Goal: Task Accomplishment & Management: Complete application form

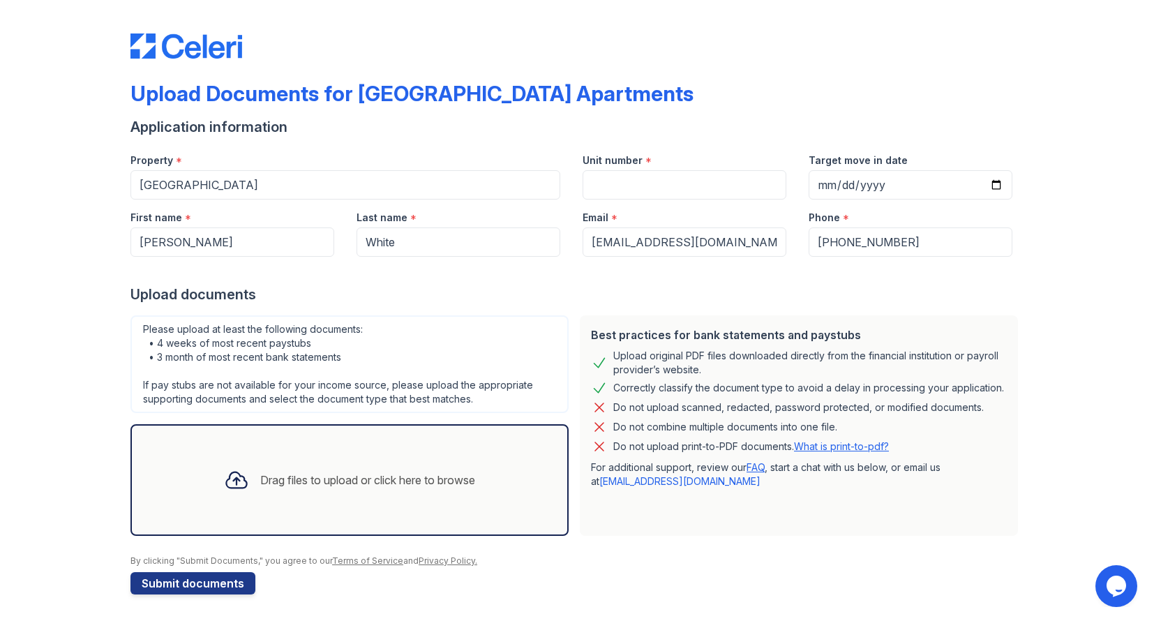
click at [308, 482] on div "Drag files to upload or click here to browse" at bounding box center [367, 480] width 215 height 17
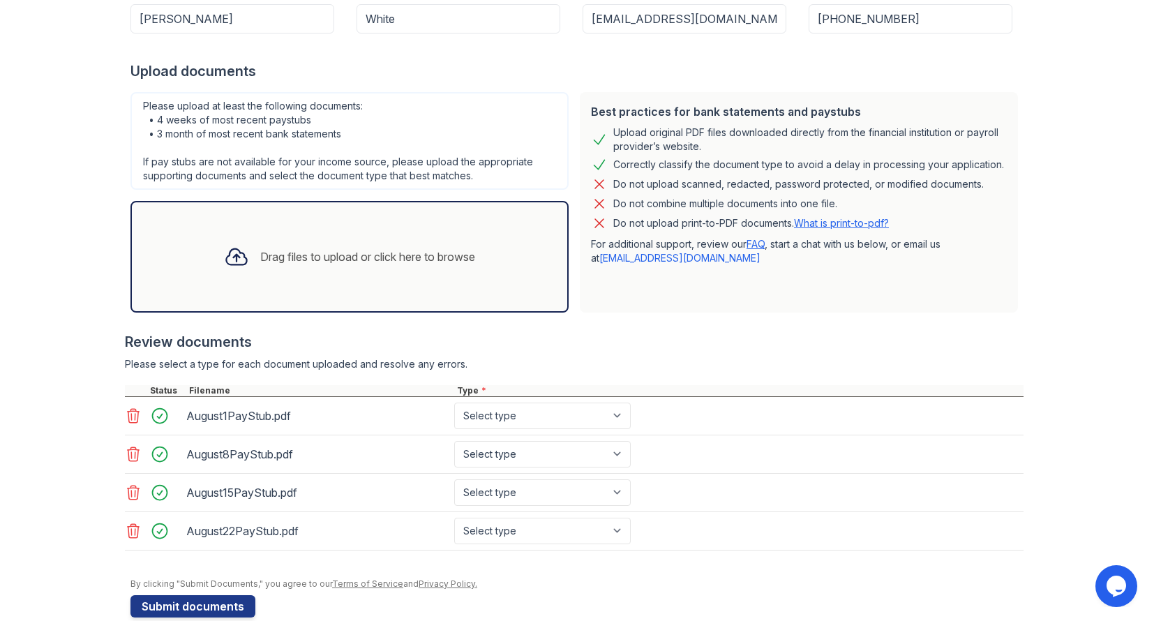
scroll to position [218, 0]
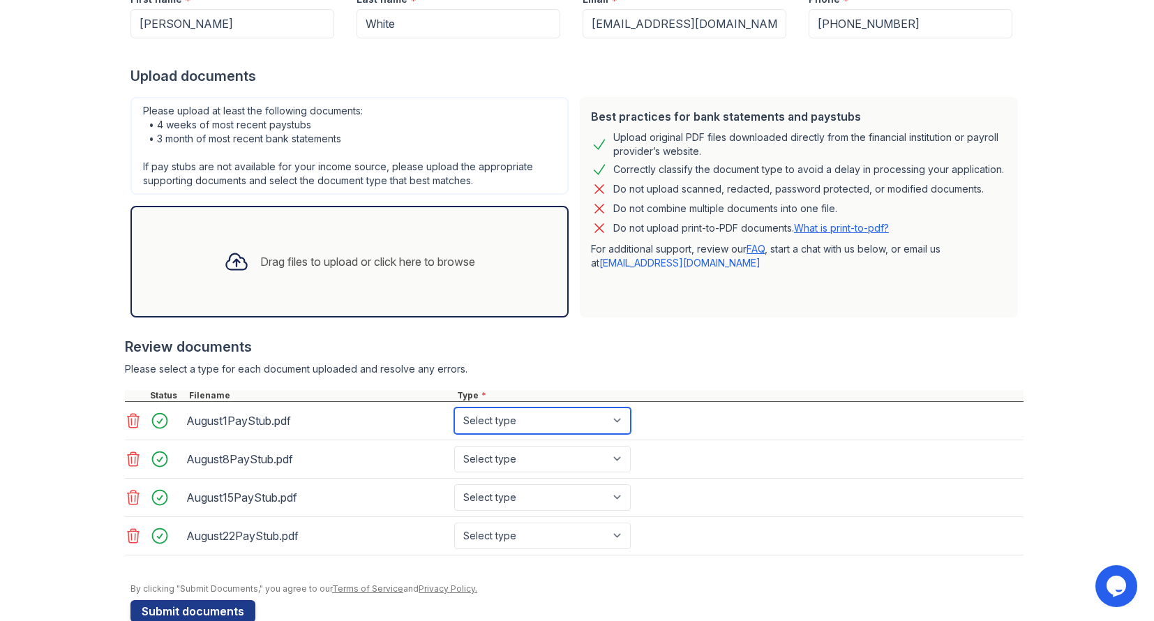
click at [613, 426] on select "Select type Paystub Bank Statement Offer Letter Tax Documents Benefit Award Let…" at bounding box center [542, 421] width 177 height 27
select select "paystub"
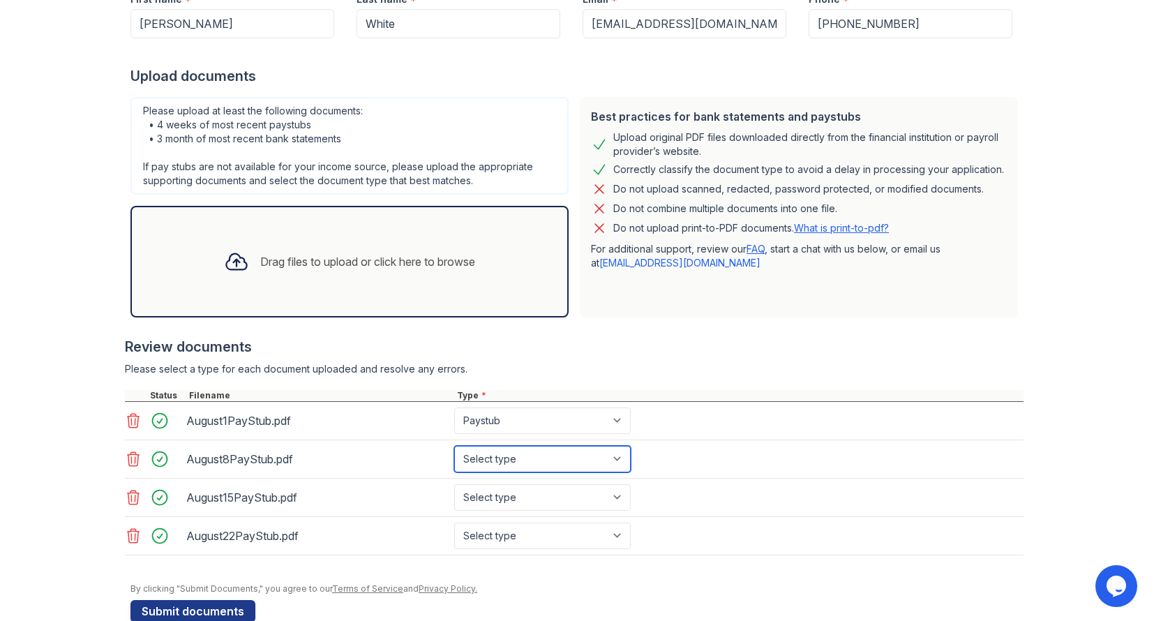
click at [600, 458] on select "Select type Paystub Bank Statement Offer Letter Tax Documents Benefit Award Let…" at bounding box center [542, 459] width 177 height 27
select select "paystub"
click at [586, 496] on select "Select type Paystub Bank Statement Offer Letter Tax Documents Benefit Award Let…" at bounding box center [542, 497] width 177 height 27
select select "paystub"
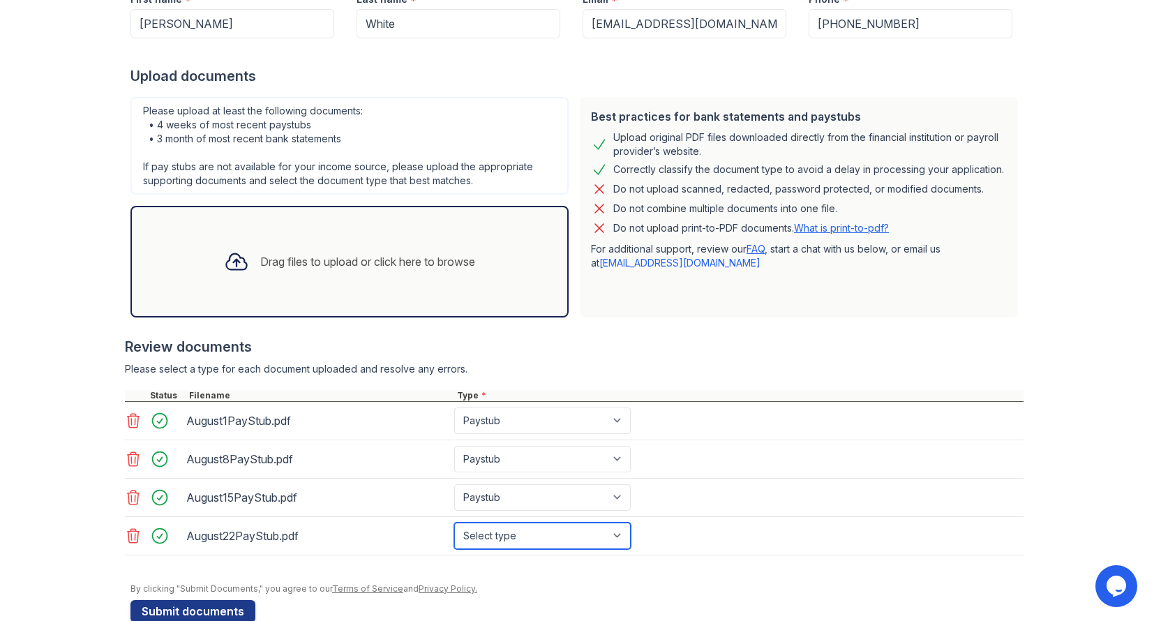
click at [577, 533] on select "Select type Paystub Bank Statement Offer Letter Tax Documents Benefit Award Let…" at bounding box center [542, 536] width 177 height 27
select select "paystub"
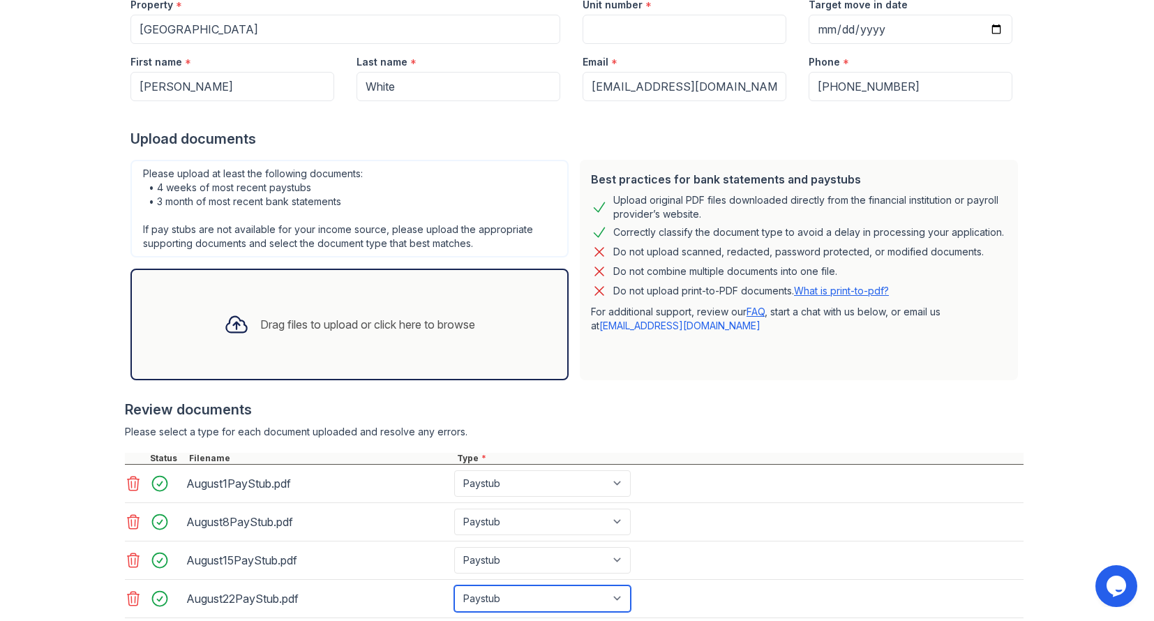
scroll to position [154, 0]
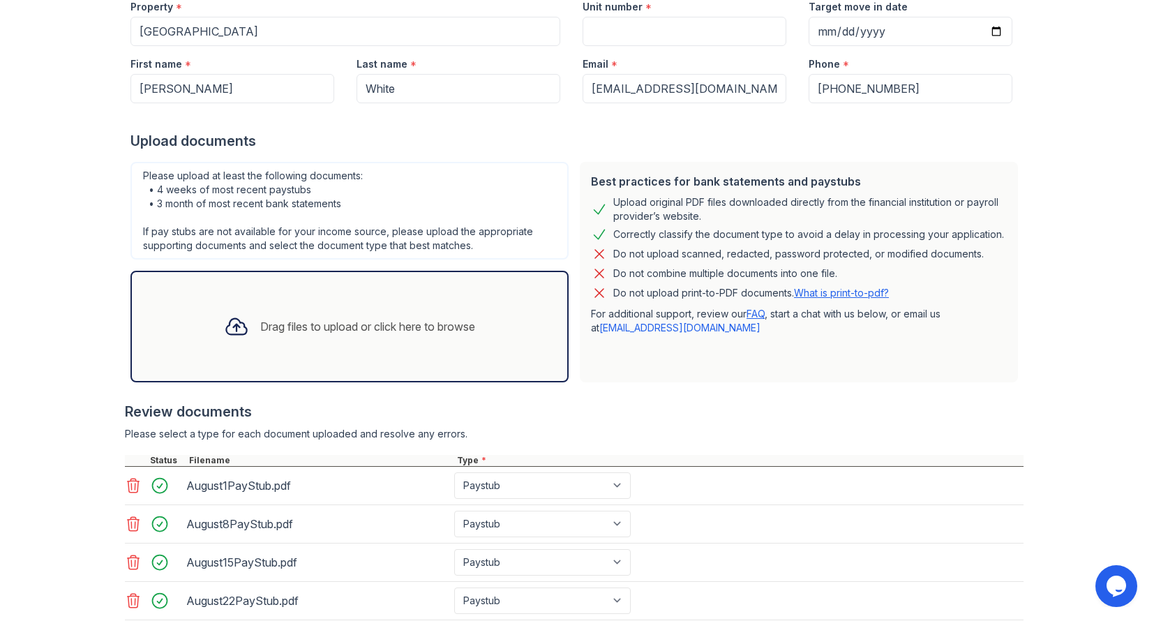
click at [436, 322] on div "Drag files to upload or click here to browse" at bounding box center [367, 326] width 215 height 17
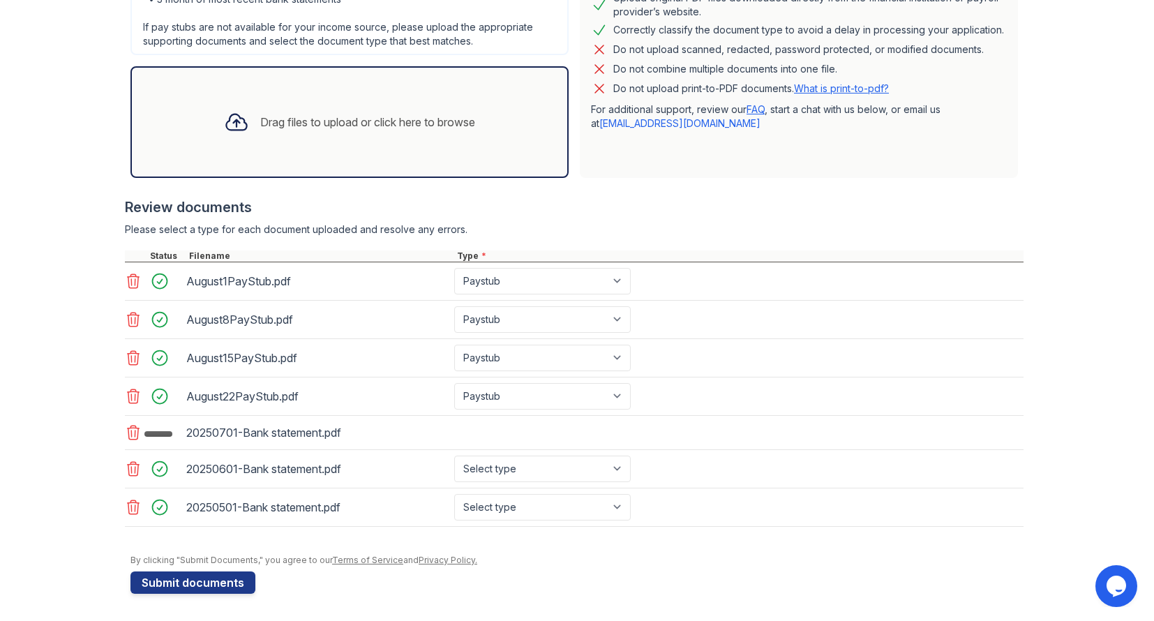
scroll to position [359, 0]
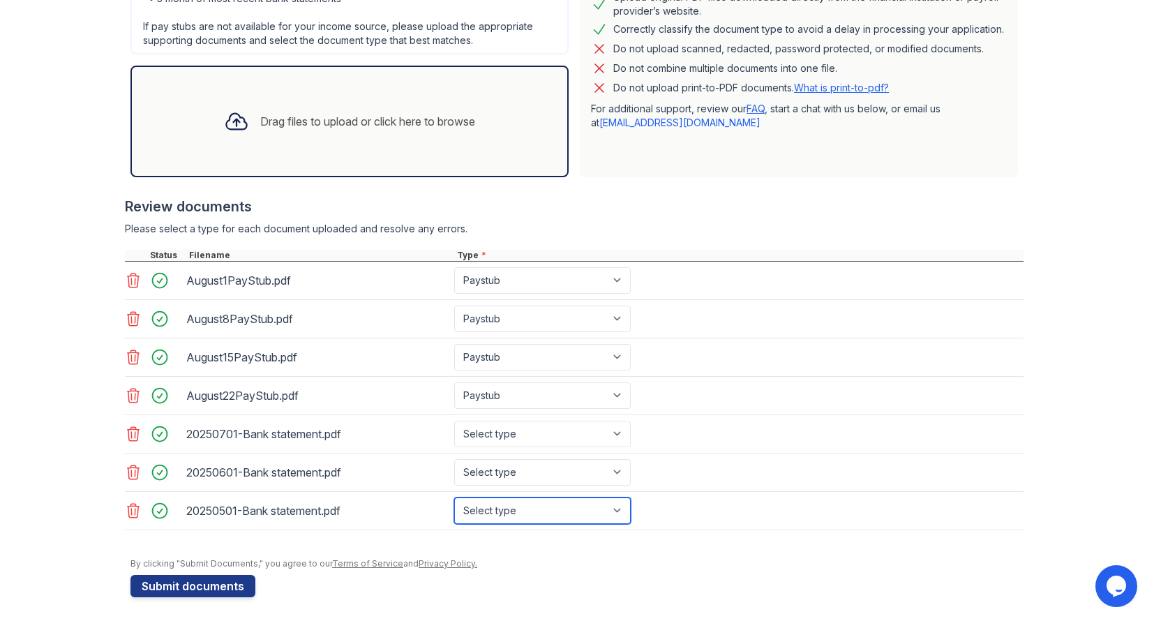
click at [625, 512] on select "Select type Paystub Bank Statement Offer Letter Tax Documents Benefit Award Let…" at bounding box center [542, 511] width 177 height 27
select select "bank_statement"
click at [623, 478] on select "Select type Paystub Bank Statement Offer Letter Tax Documents Benefit Award Let…" at bounding box center [542, 472] width 177 height 27
select select "bank_statement"
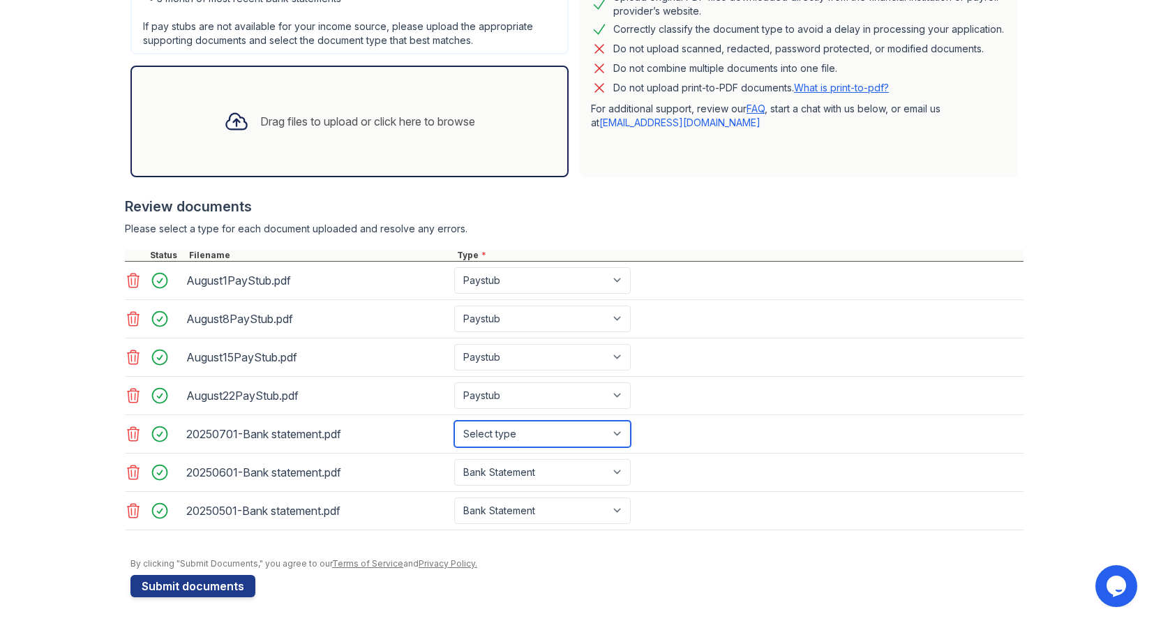
click at [621, 442] on select "Select type Paystub Bank Statement Offer Letter Tax Documents Benefit Award Let…" at bounding box center [542, 434] width 177 height 27
select select "bank_statement"
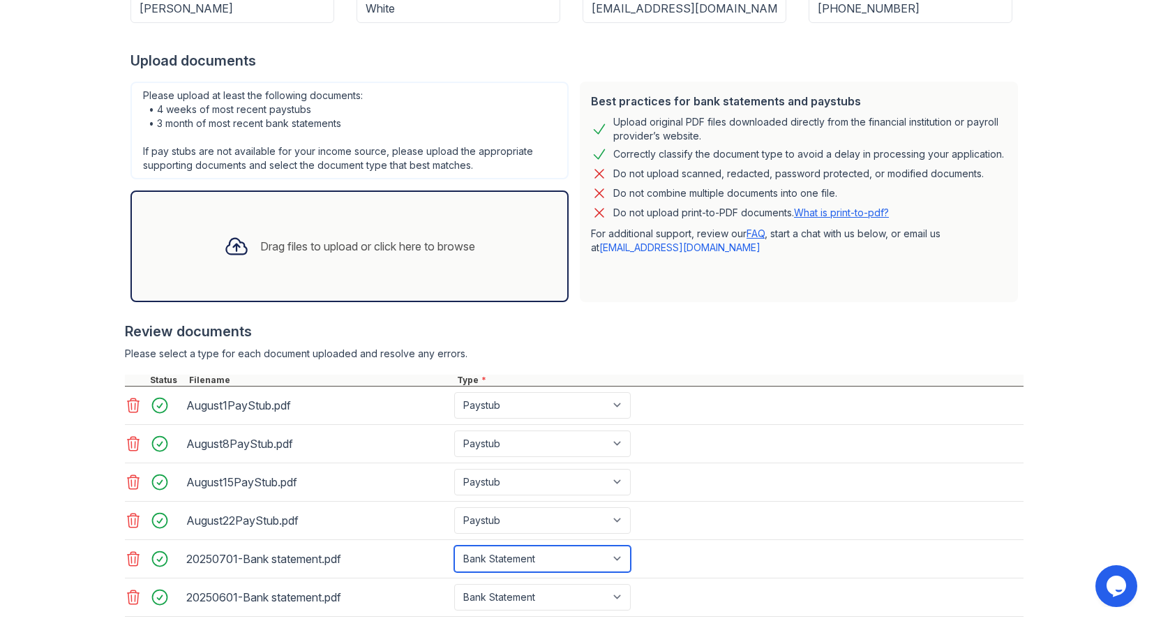
scroll to position [363, 0]
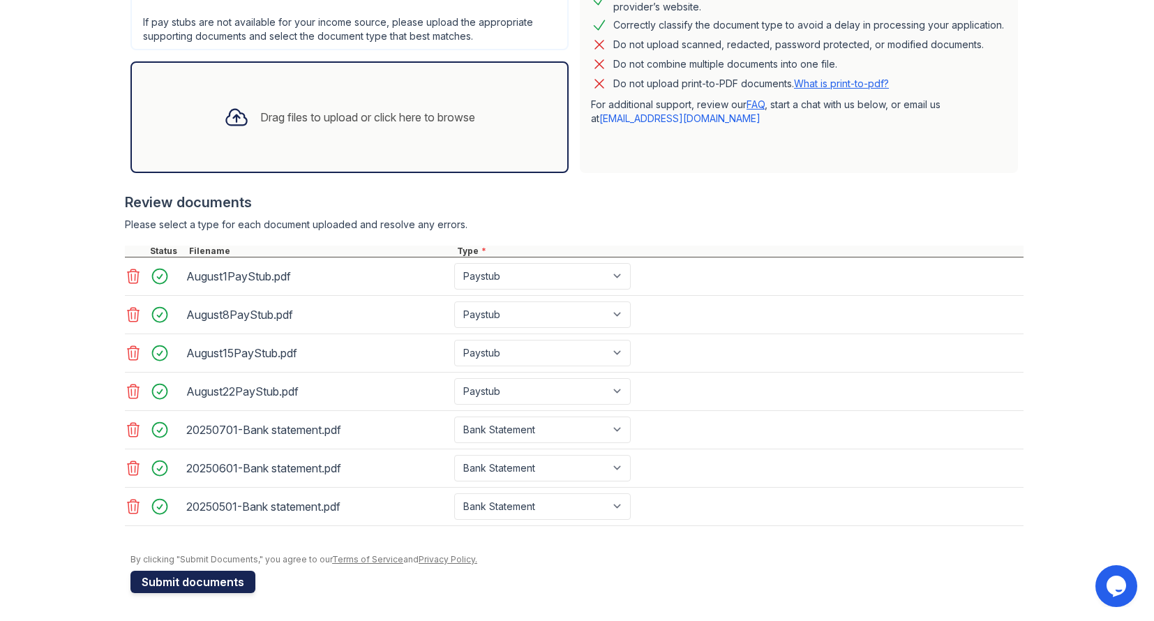
click at [217, 581] on button "Submit documents" at bounding box center [193, 582] width 125 height 22
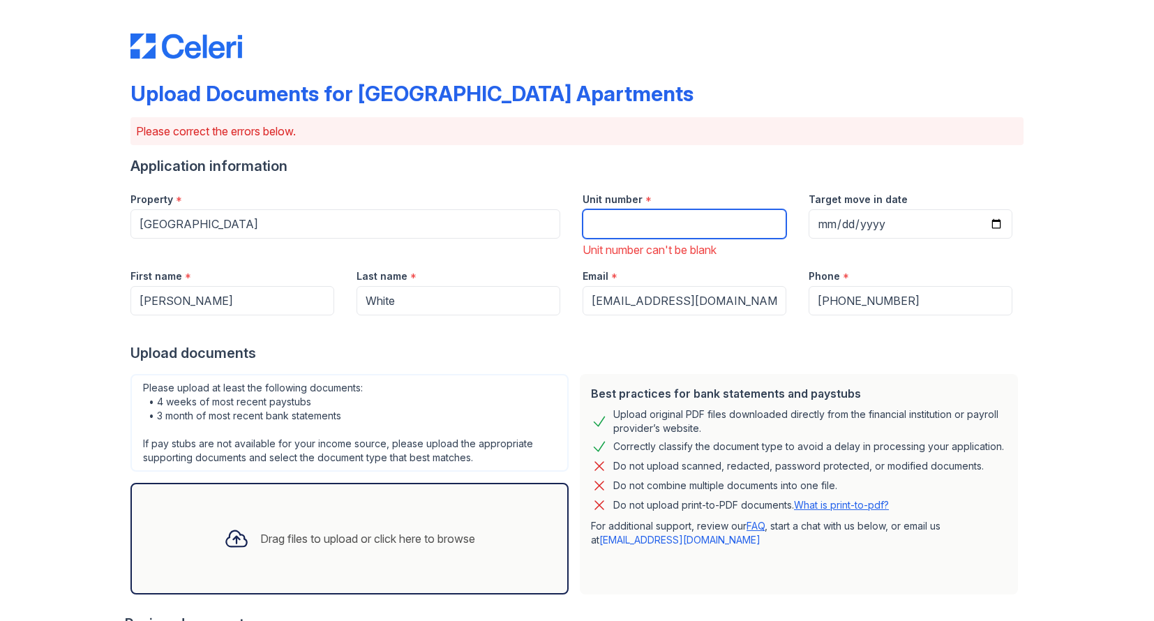
click at [694, 231] on input "Unit number" at bounding box center [685, 223] width 204 height 29
type input "309"
click at [796, 365] on form "Application information Property * [GEOGRAPHIC_DATA] Unit number * 309 Unit num…" at bounding box center [577, 585] width 893 height 858
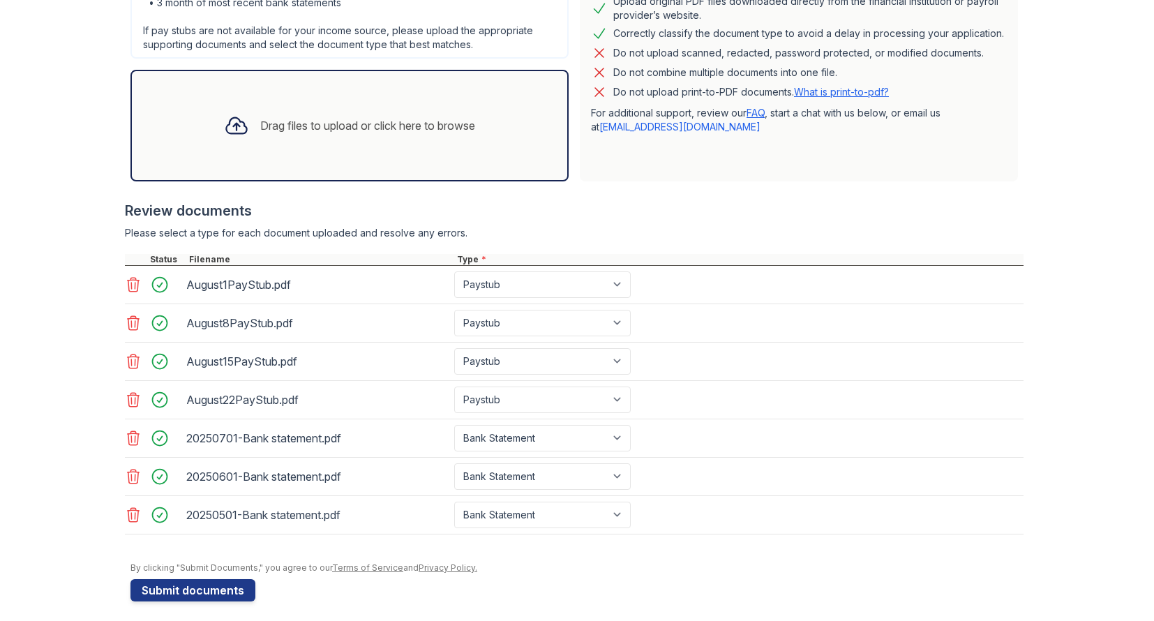
scroll to position [422, 0]
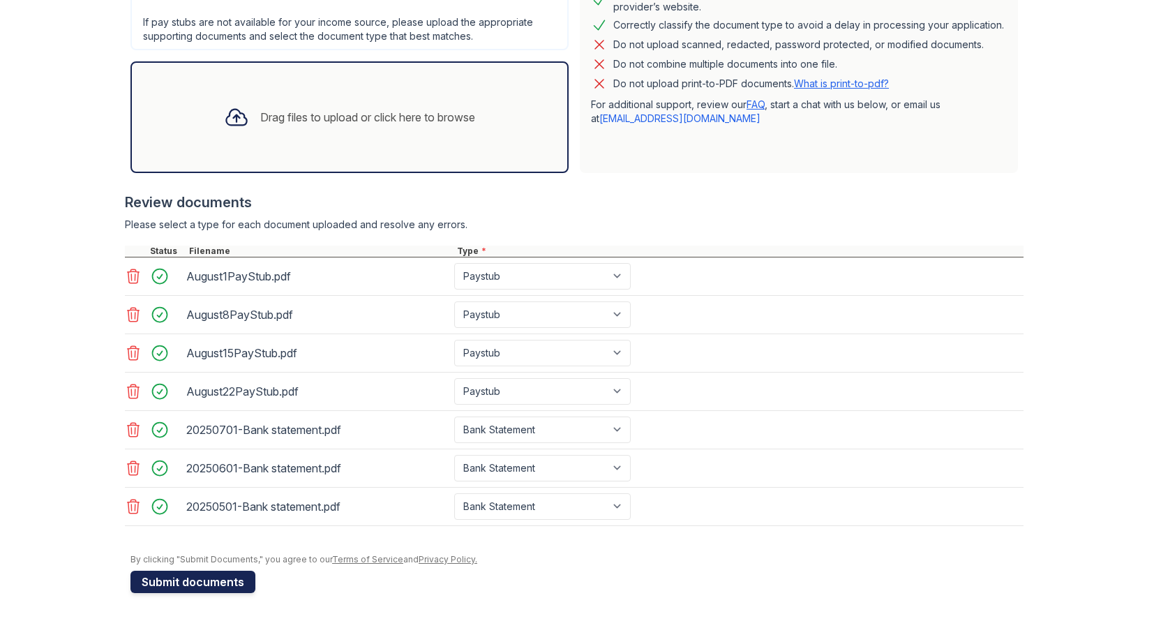
click at [216, 589] on button "Submit documents" at bounding box center [193, 582] width 125 height 22
